Goal: Task Accomplishment & Management: Complete application form

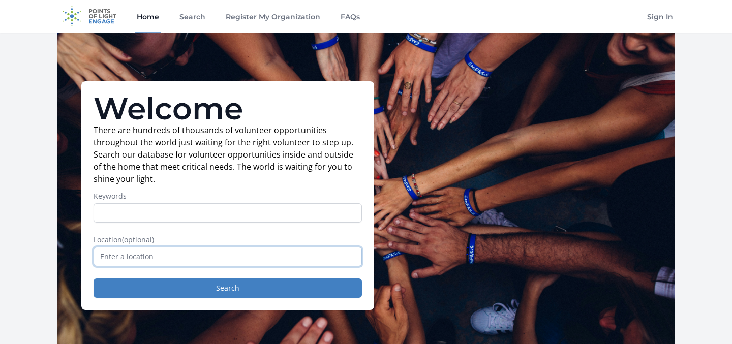
click at [171, 257] on input "text" at bounding box center [228, 256] width 269 height 19
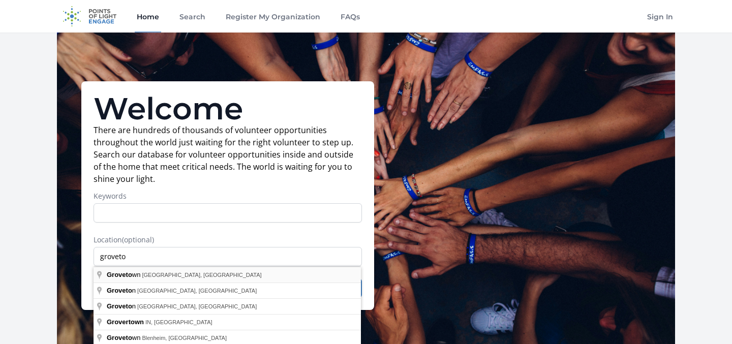
type input "Grovetown, GA, USA"
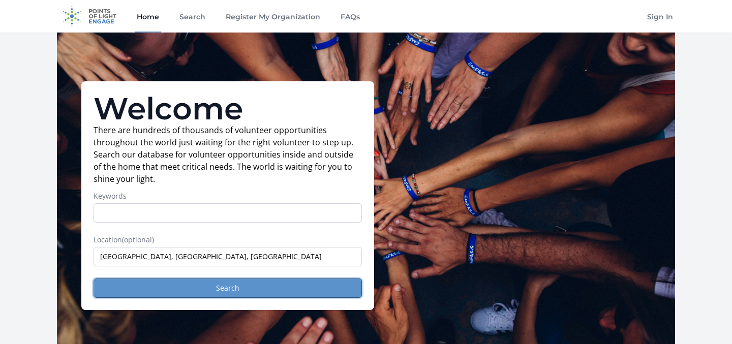
click at [159, 287] on button "Search" at bounding box center [228, 288] width 269 height 19
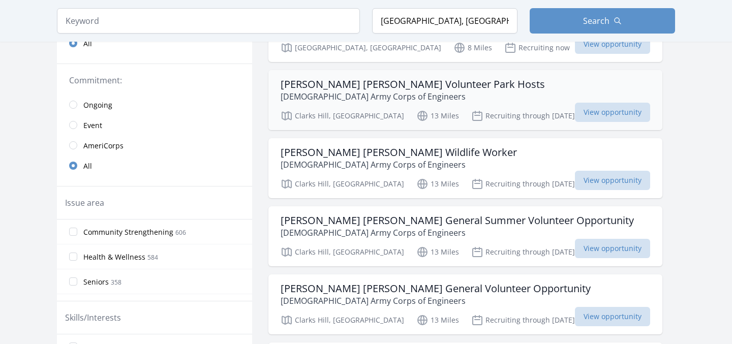
scroll to position [216, 0]
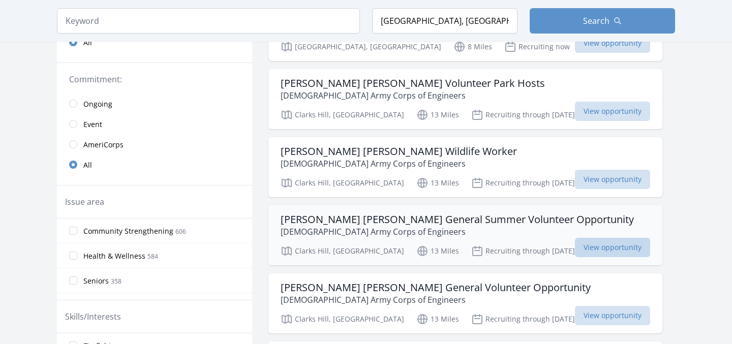
click at [576, 253] on span "View opportunity" at bounding box center [612, 247] width 75 height 19
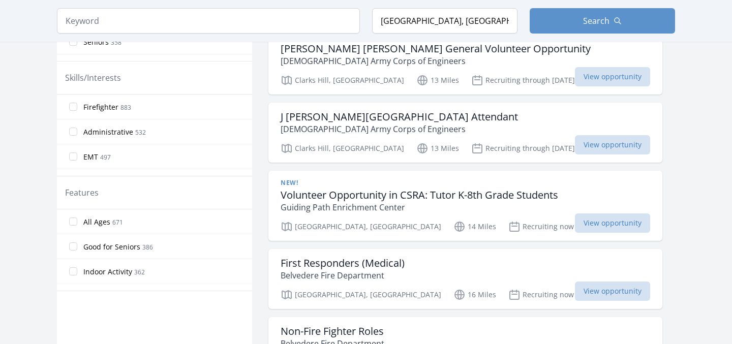
scroll to position [456, 0]
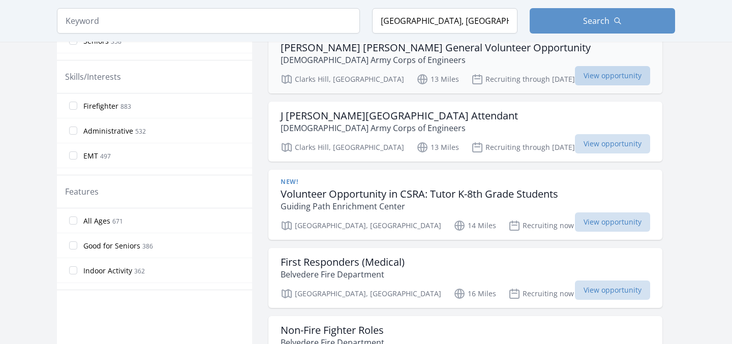
click at [575, 73] on span "View opportunity" at bounding box center [612, 75] width 75 height 19
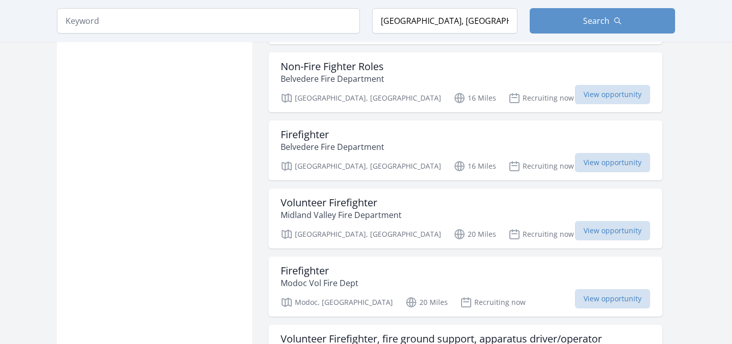
scroll to position [765, 0]
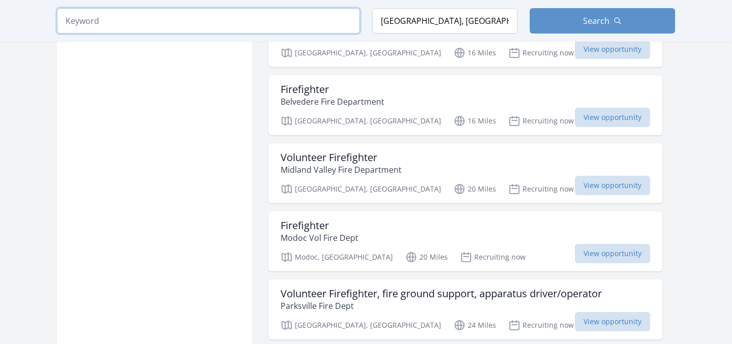
click at [163, 29] on input "search" at bounding box center [208, 20] width 303 height 25
type input "volunteer"
click button "submit" at bounding box center [0, 0] width 0 height 0
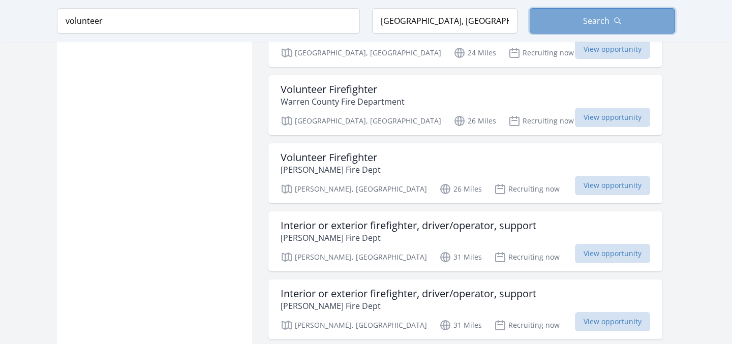
click at [584, 16] on span "Search" at bounding box center [596, 21] width 26 height 12
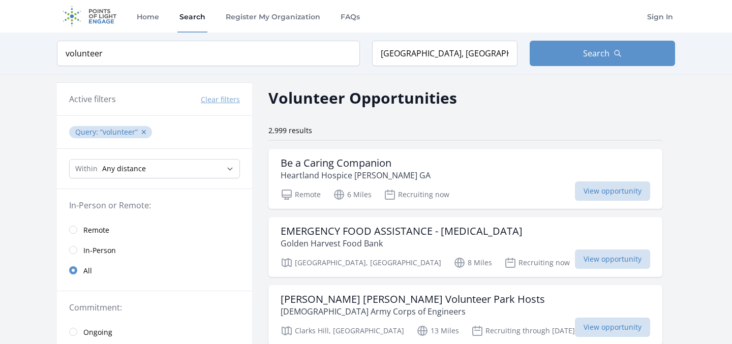
click at [77, 252] on link "In-Person" at bounding box center [154, 250] width 195 height 20
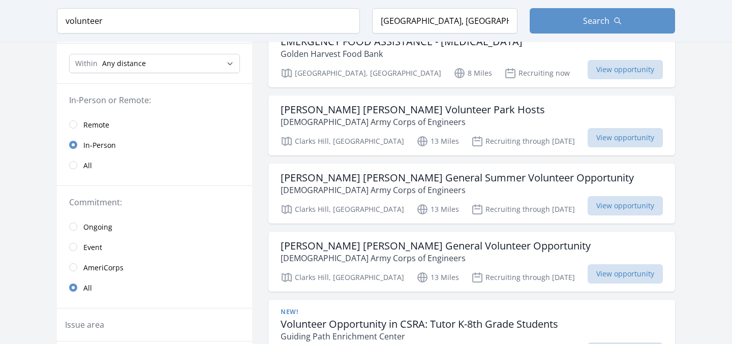
scroll to position [135, 0]
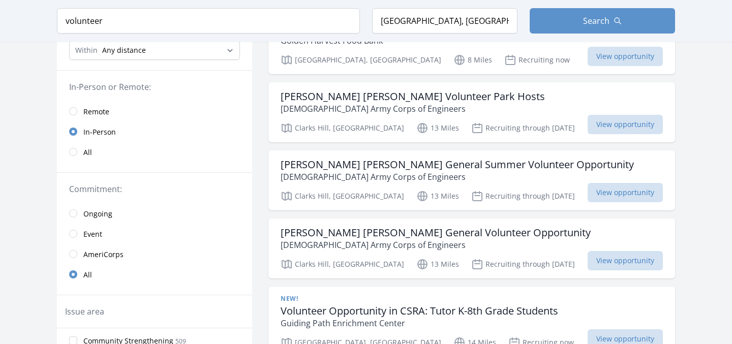
click at [78, 203] on link "Ongoing" at bounding box center [154, 213] width 195 height 20
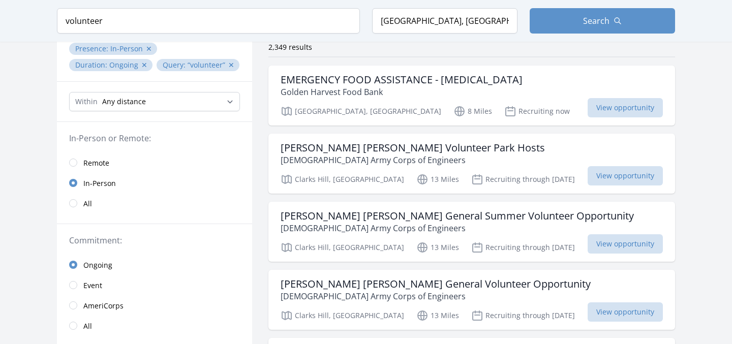
scroll to position [84, 0]
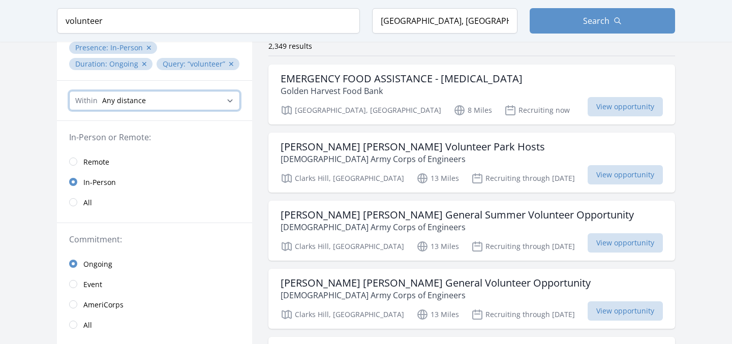
click at [175, 105] on select "Any distance , 5 Miles , 20 Miles , 50 Miles , 100 Miles" at bounding box center [154, 100] width 171 height 19
select select "8046"
click at [69, 91] on select "Any distance , 5 Miles , 20 Miles , 50 Miles , 100 Miles" at bounding box center [154, 100] width 171 height 19
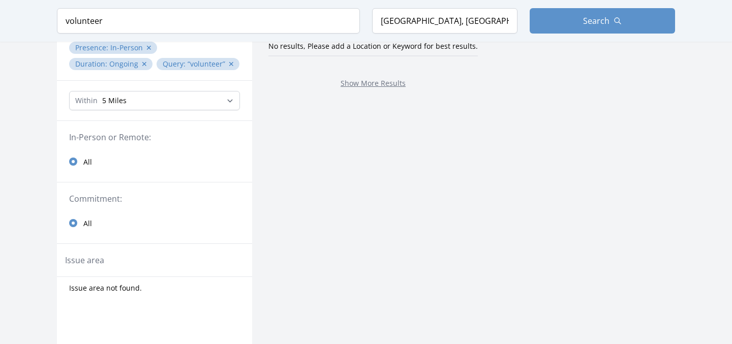
click at [180, 110] on div "Within Any distance , 5 Miles , 20 Miles , 50 Miles , 100 Miles" at bounding box center [154, 101] width 195 height 40
click at [166, 97] on select "Any distance , 5 Miles , 20 Miles , 50 Miles , 100 Miles" at bounding box center [154, 100] width 171 height 19
select select "32186"
click at [69, 91] on select "Any distance , 5 Miles , 20 Miles , 50 Miles , 100 Miles" at bounding box center [154, 100] width 171 height 19
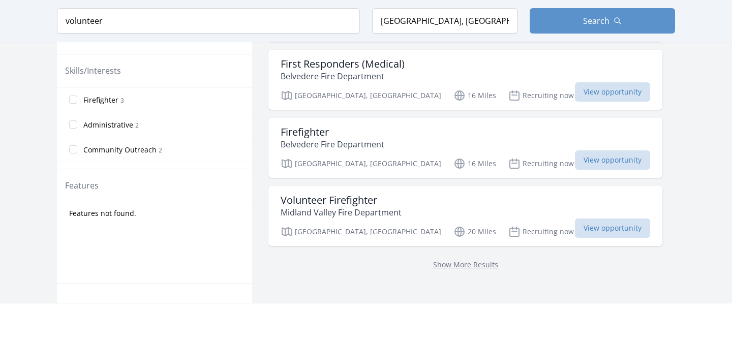
scroll to position [451, 0]
click at [433, 261] on link "Show More Results" at bounding box center [465, 264] width 65 height 10
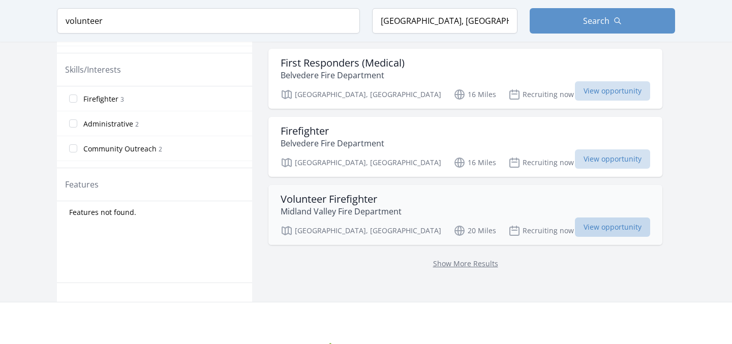
click at [575, 223] on span "View opportunity" at bounding box center [612, 227] width 75 height 19
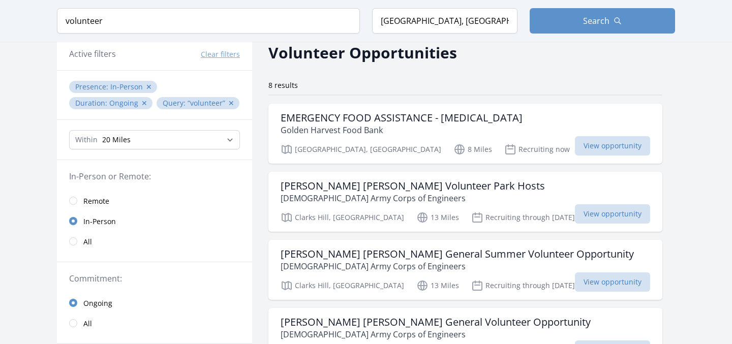
scroll to position [85, 0]
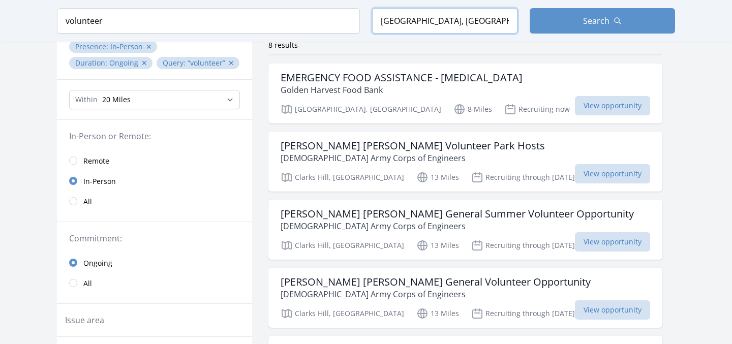
click at [413, 22] on input "Grovetown, GA, USA" at bounding box center [444, 20] width 145 height 25
type input "Augusta, GA, USA"
click at [569, 6] on div "Keyword volunteer Location Augusta, GA, USA Search" at bounding box center [366, 21] width 651 height 42
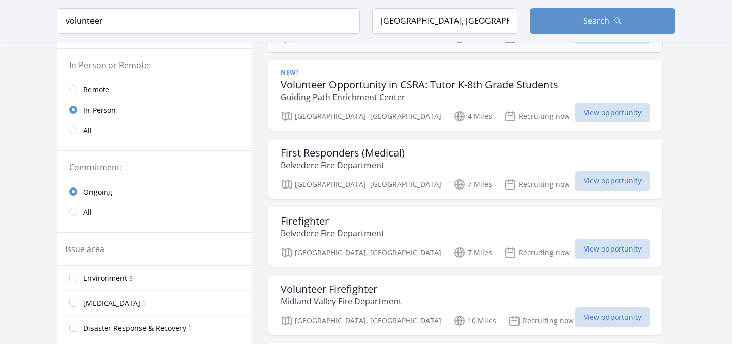
scroll to position [158, 0]
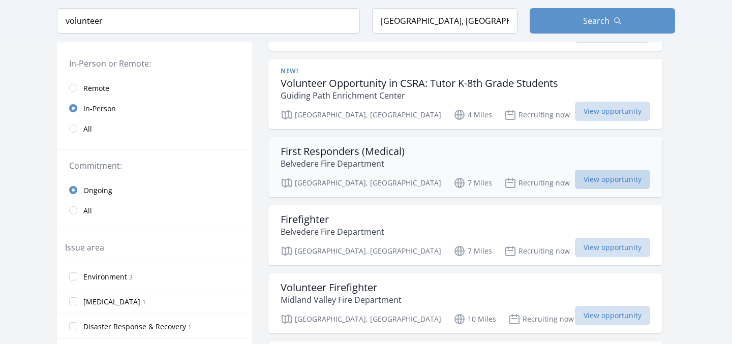
click at [575, 181] on span "View opportunity" at bounding box center [612, 179] width 75 height 19
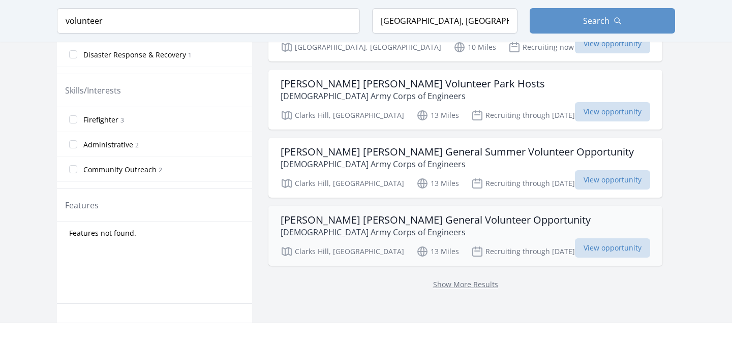
scroll to position [438, 0]
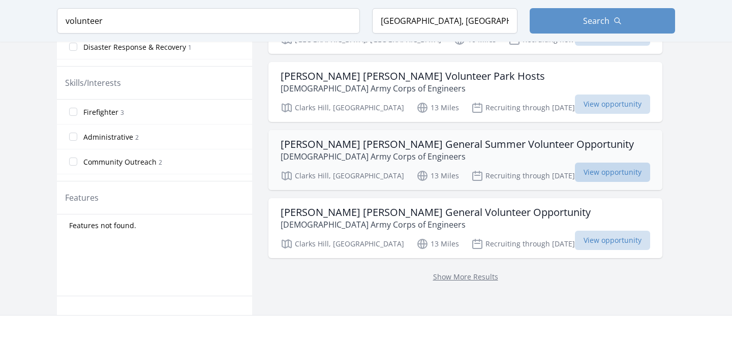
click at [575, 167] on span "View opportunity" at bounding box center [612, 172] width 75 height 19
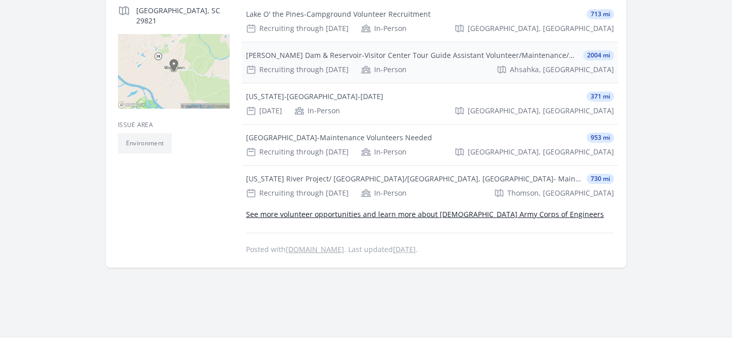
scroll to position [291, 0]
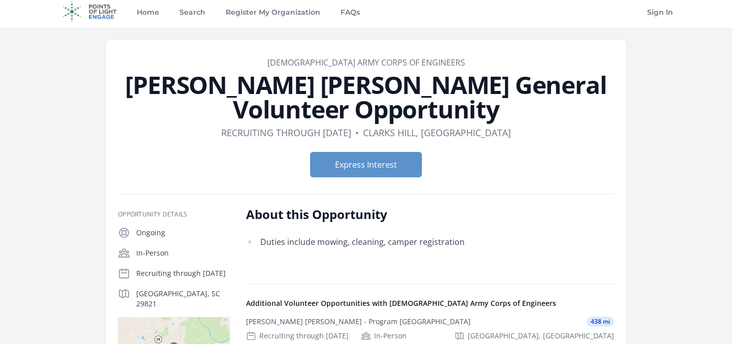
scroll to position [3, 0]
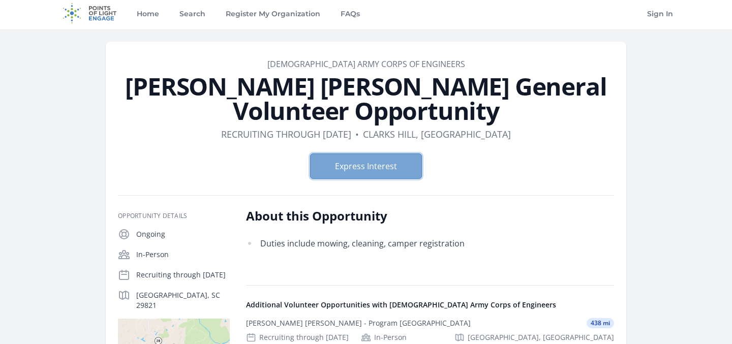
click at [382, 167] on button "Express Interest" at bounding box center [366, 166] width 112 height 25
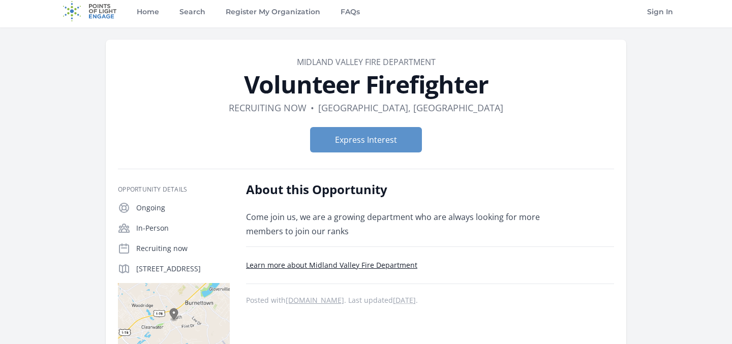
scroll to position [4, 0]
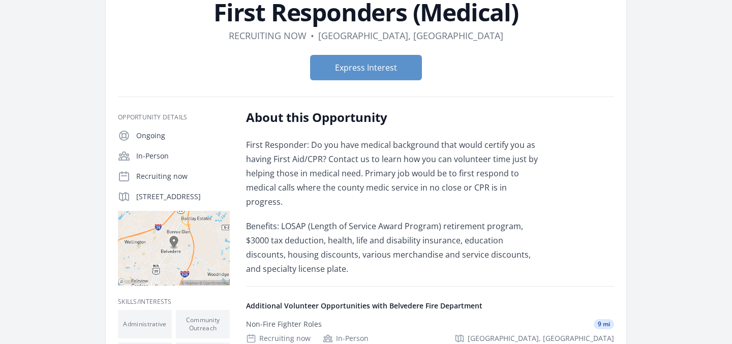
scroll to position [78, 0]
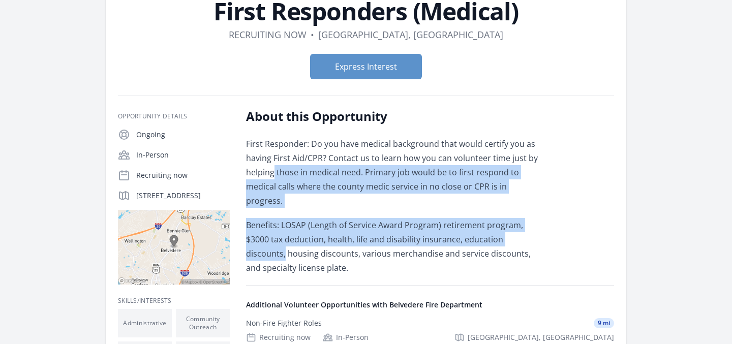
drag, startPoint x: 376, startPoint y: 159, endPoint x: 521, endPoint y: 221, distance: 157.2
click at [521, 221] on div "First Responder: Do you have medical background that would certify you as havin…" at bounding box center [395, 206] width 298 height 138
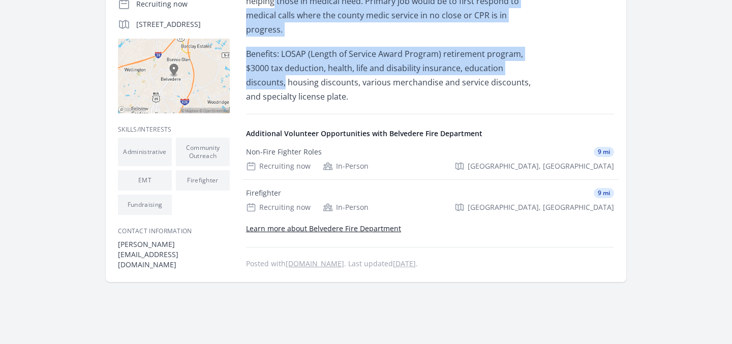
scroll to position [252, 0]
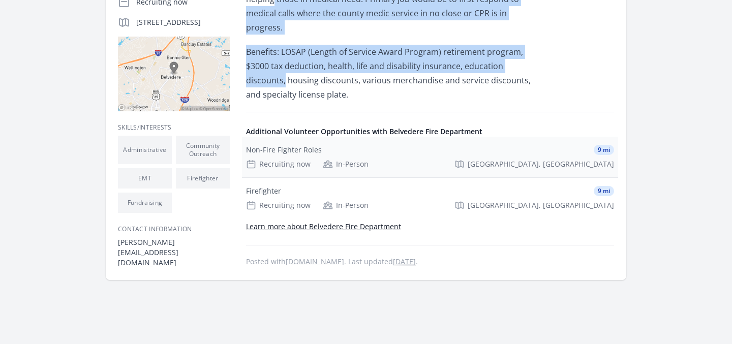
click at [316, 159] on div "Recruiting now In-Person" at bounding box center [307, 164] width 123 height 10
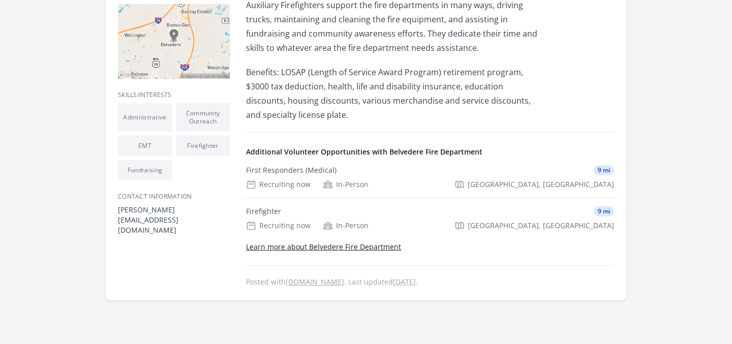
scroll to position [287, 0]
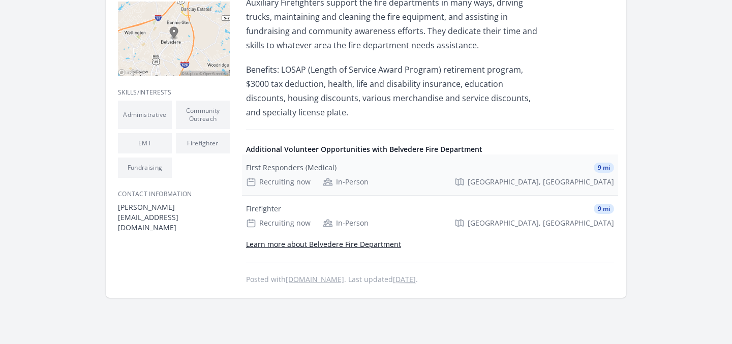
click at [404, 157] on div "First Responders (Medical) 9 mi Recruiting now In-Person [GEOGRAPHIC_DATA], [GE…" at bounding box center [430, 175] width 376 height 41
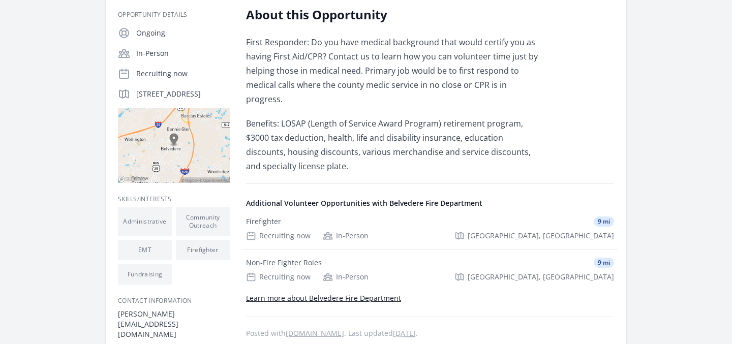
scroll to position [182, 0]
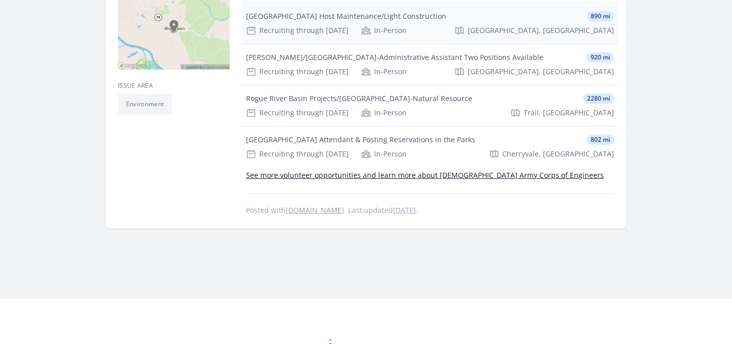
scroll to position [328, 0]
